Goal: Information Seeking & Learning: Learn about a topic

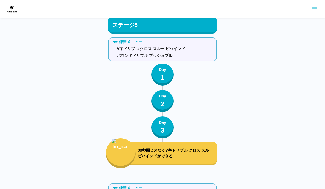
scroll to position [2150, 0]
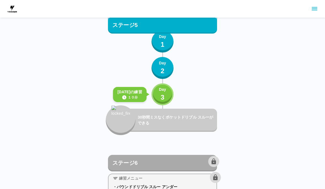
click at [163, 89] on p "Day" at bounding box center [162, 90] width 7 height 6
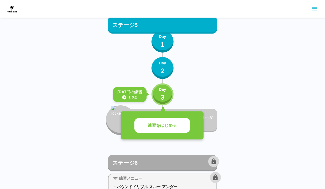
click at [163, 116] on div "練習をはじめる" at bounding box center [162, 126] width 83 height 28
click at [162, 130] on button "練習をはじめる" at bounding box center [163, 125] width 56 height 15
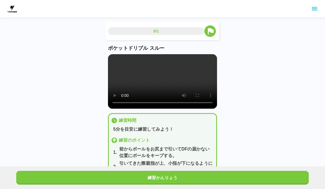
click at [159, 132] on p "5分を目安に練習してみよう！" at bounding box center [163, 129] width 101 height 7
click at [167, 180] on button "練習かんりょう" at bounding box center [162, 178] width 293 height 14
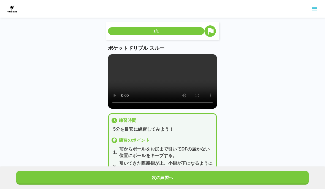
click at [168, 175] on button "次の練習へ" at bounding box center [162, 178] width 293 height 14
click at [167, 175] on button "次の練習へ" at bounding box center [162, 178] width 293 height 14
click at [167, 172] on button "次の練習へ" at bounding box center [162, 178] width 293 height 14
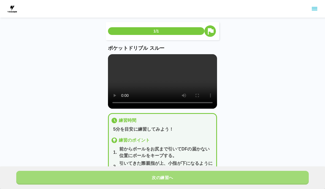
click at [172, 172] on button "次の練習へ" at bounding box center [162, 178] width 293 height 14
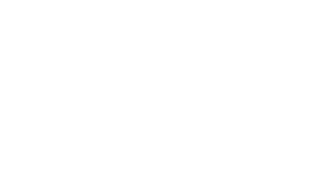
click at [173, 2] on html at bounding box center [162, 1] width 325 height 2
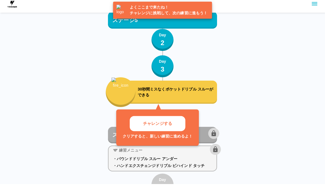
scroll to position [2178, 0]
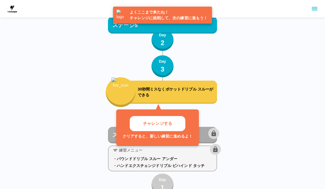
click at [154, 121] on button "チャレンジする" at bounding box center [158, 123] width 56 height 15
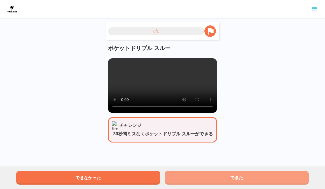
click at [193, 181] on button "できた" at bounding box center [237, 178] width 144 height 14
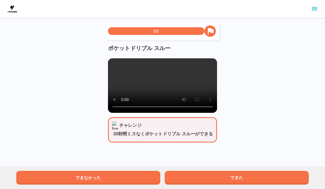
click at [193, 181] on button "できた" at bounding box center [237, 178] width 144 height 14
click at [191, 175] on button "できた" at bounding box center [237, 178] width 144 height 14
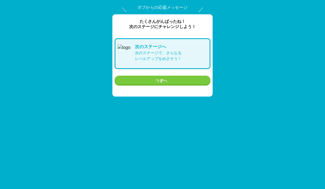
click at [163, 84] on button "つぎへ" at bounding box center [163, 81] width 96 height 10
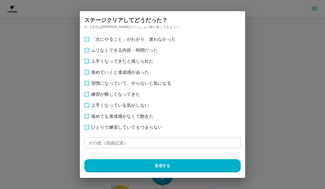
scroll to position [2178, 0]
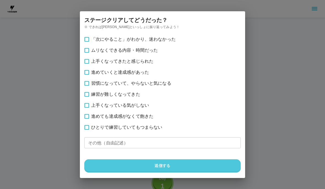
click at [202, 171] on button "送信する" at bounding box center [162, 166] width 157 height 13
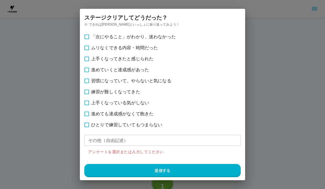
click at [171, 125] on label "ひとりで練習していてもつまらない" at bounding box center [163, 125] width 164 height 11
click at [194, 177] on button "送信する" at bounding box center [162, 170] width 157 height 13
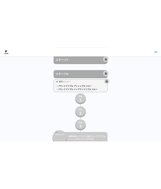
scroll to position [3038, 0]
